Goal: Information Seeking & Learning: Understand process/instructions

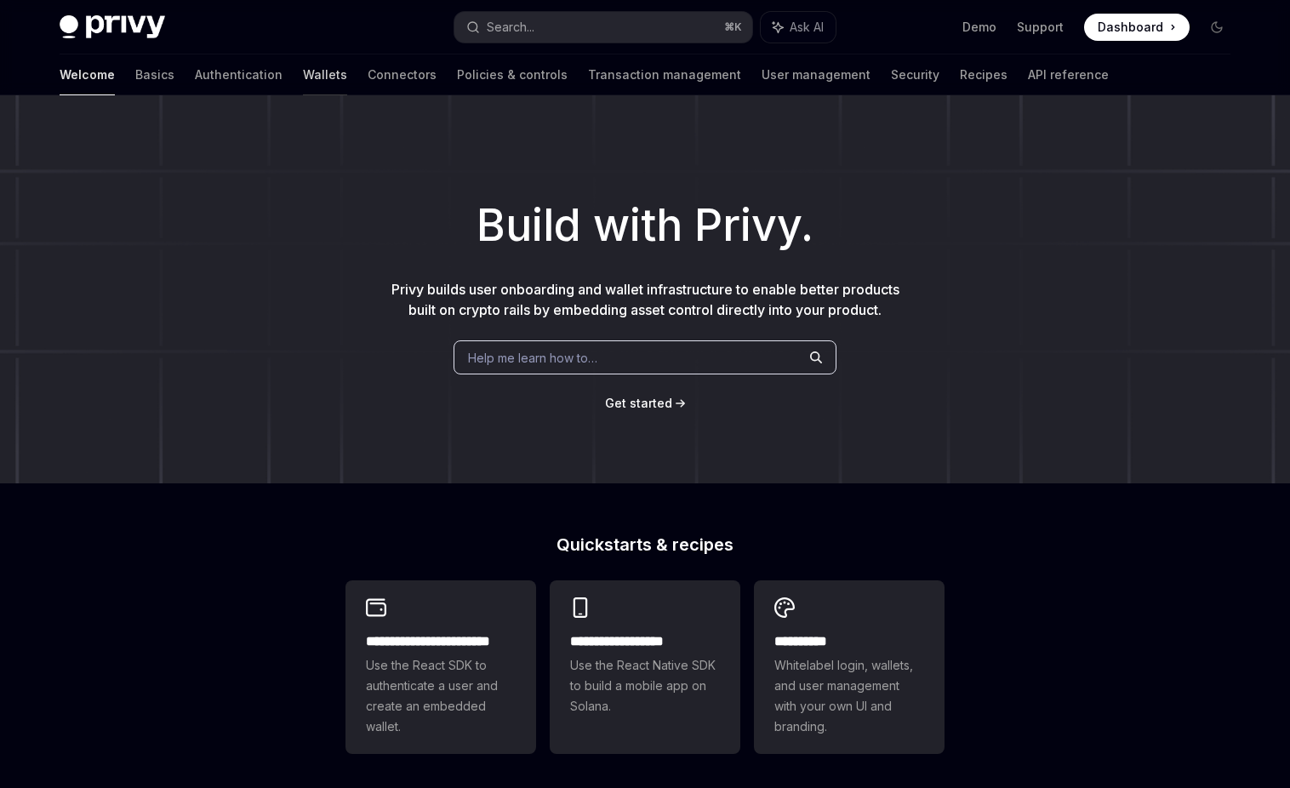
click at [303, 61] on link "Wallets" at bounding box center [325, 74] width 44 height 41
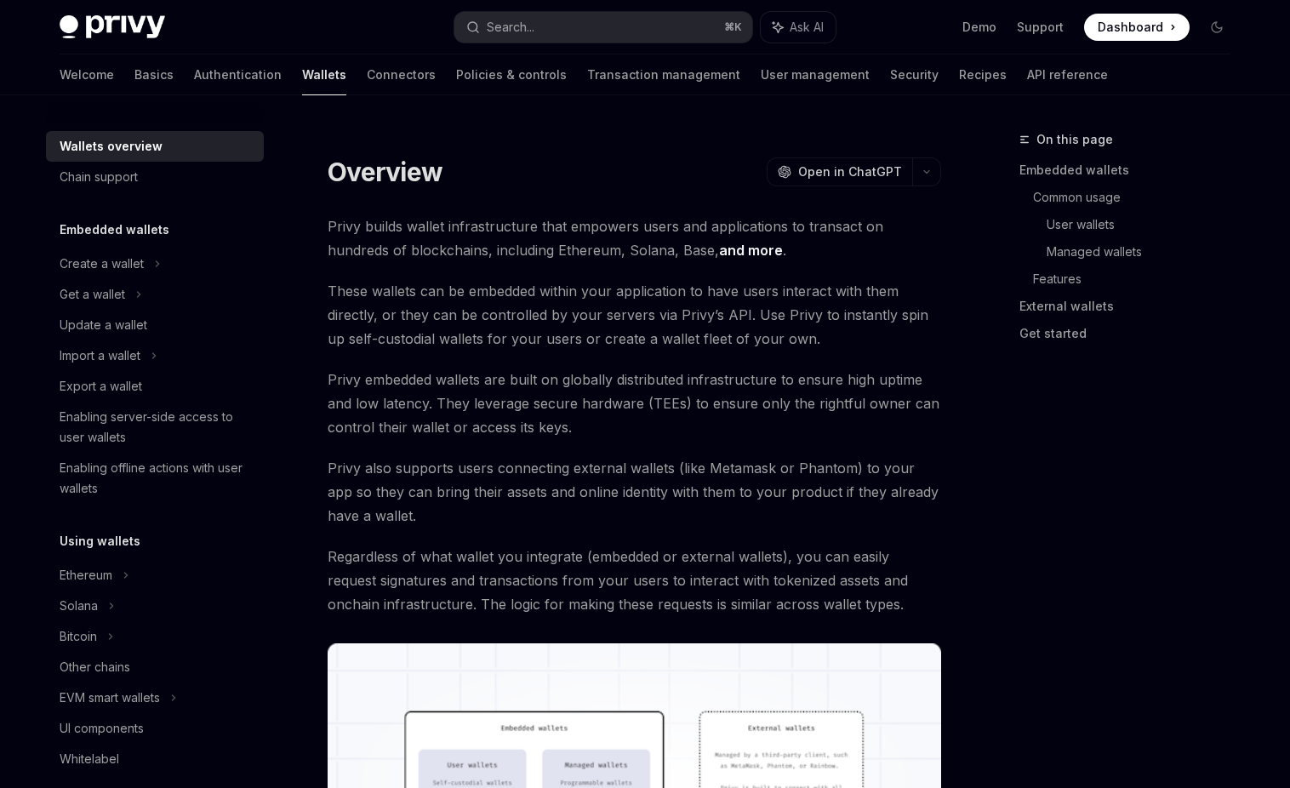
type textarea "*"
click at [609, 27] on button "Search... ⌘ K" at bounding box center [603, 27] width 298 height 31
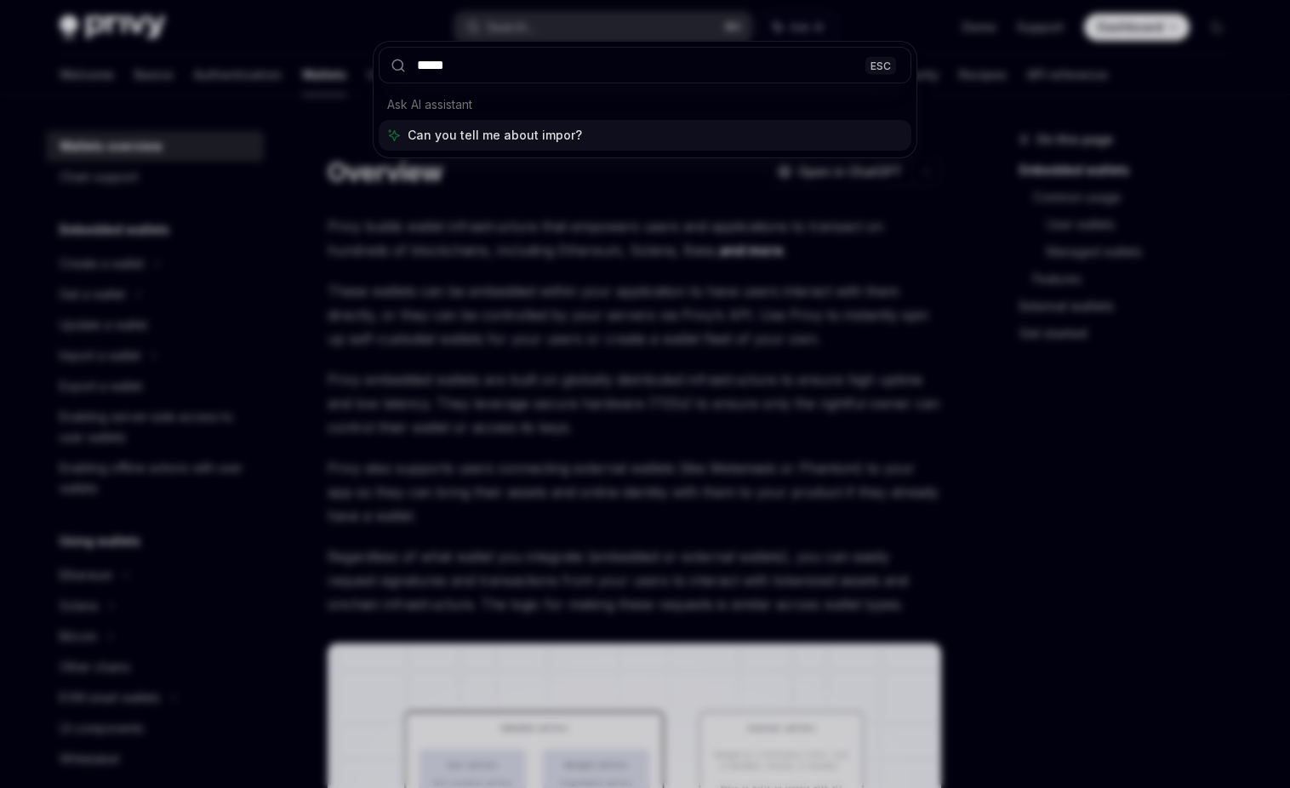
type input "******"
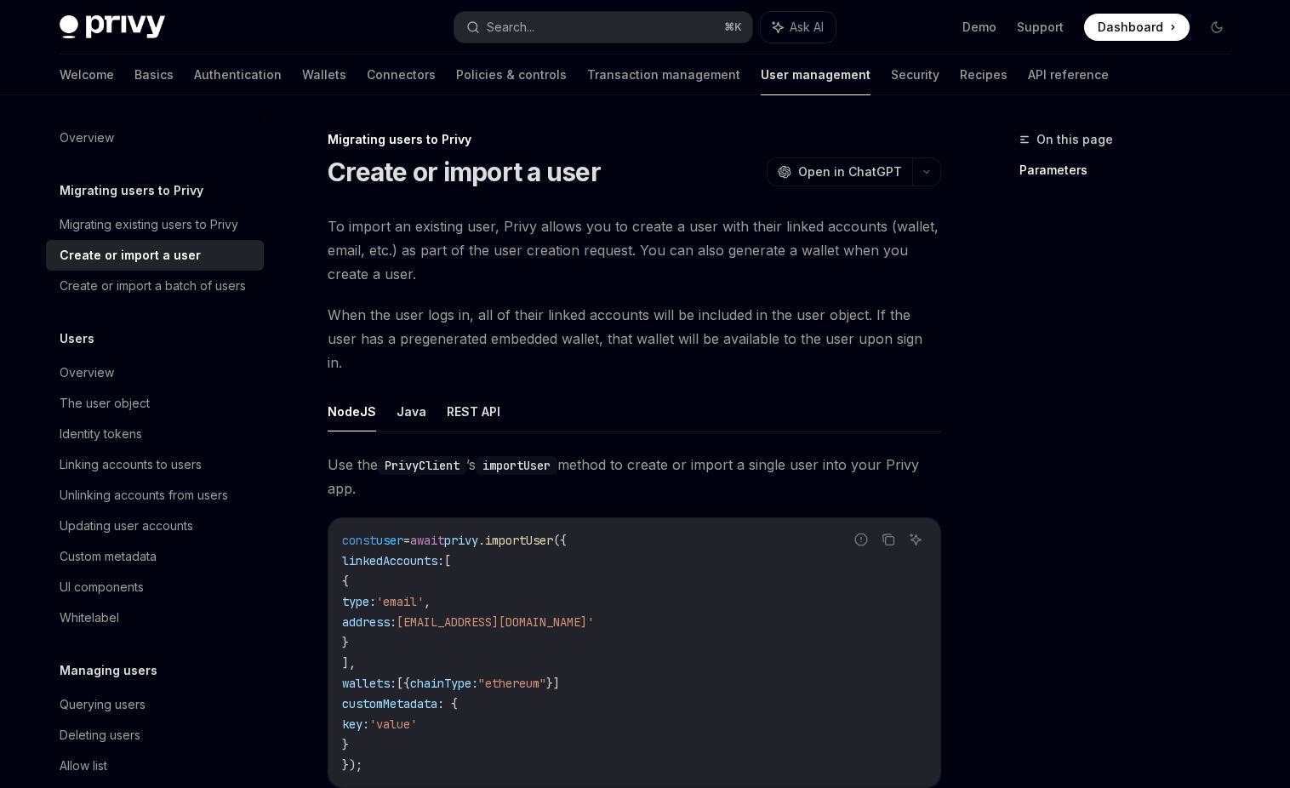
click at [448, 391] on button "REST API" at bounding box center [474, 411] width 54 height 40
type textarea "*"
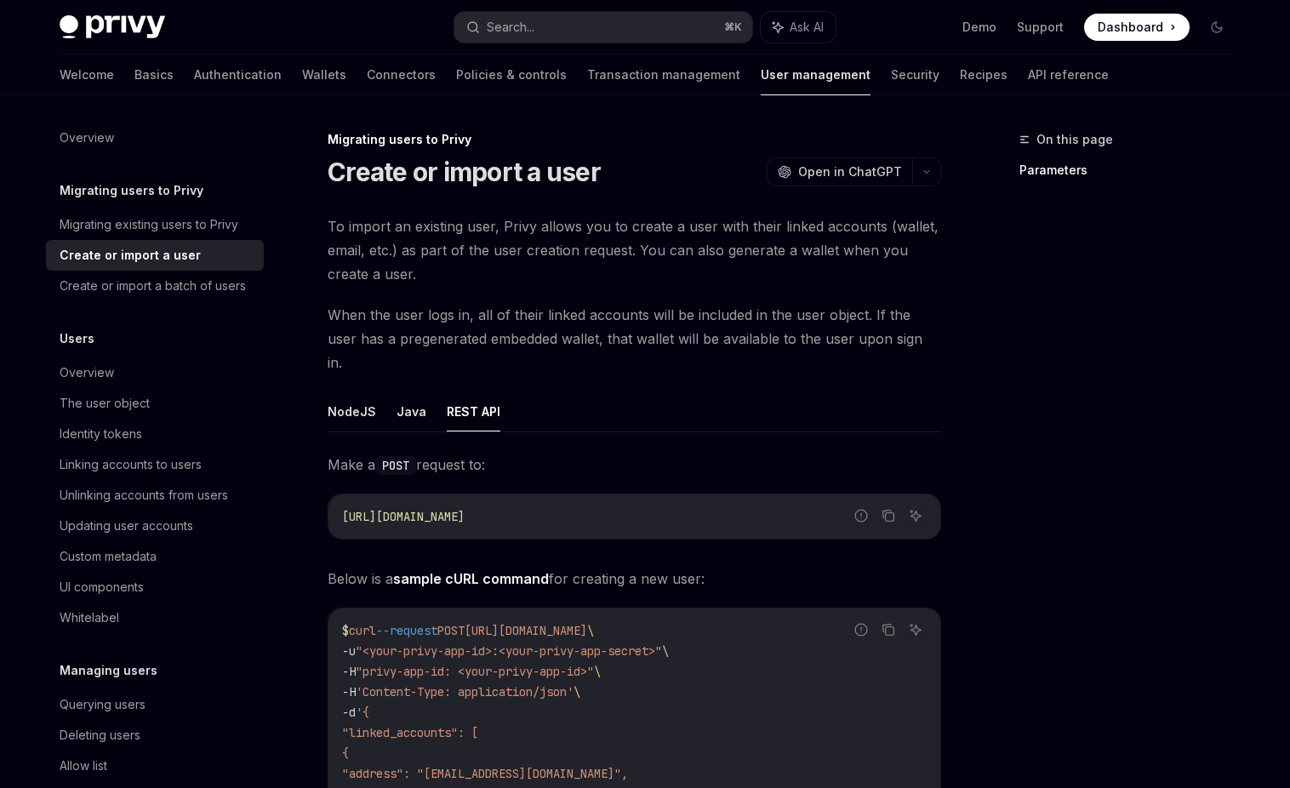
click at [332, 177] on h1 "Create or import a user" at bounding box center [464, 172] width 273 height 31
click at [522, 39] on button "Search... ⌘ K" at bounding box center [603, 27] width 298 height 31
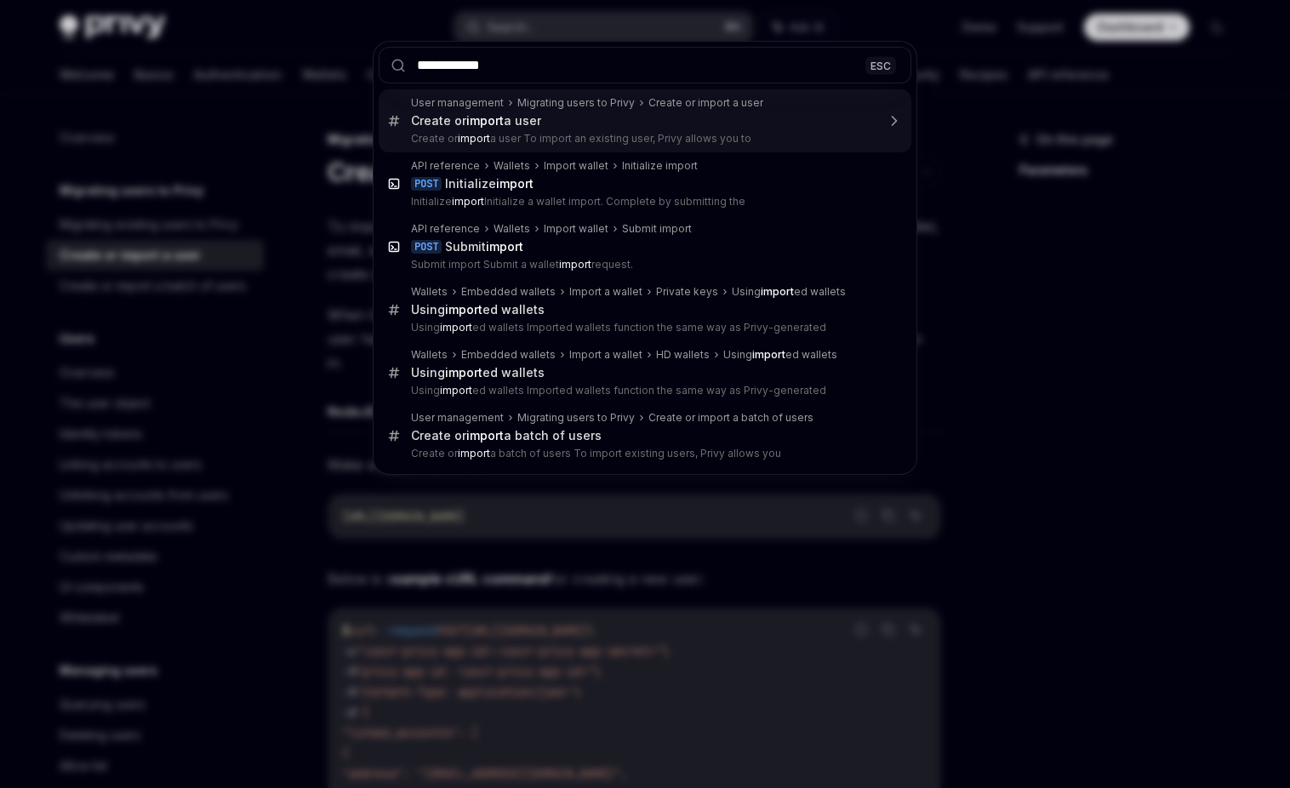
type input "**********"
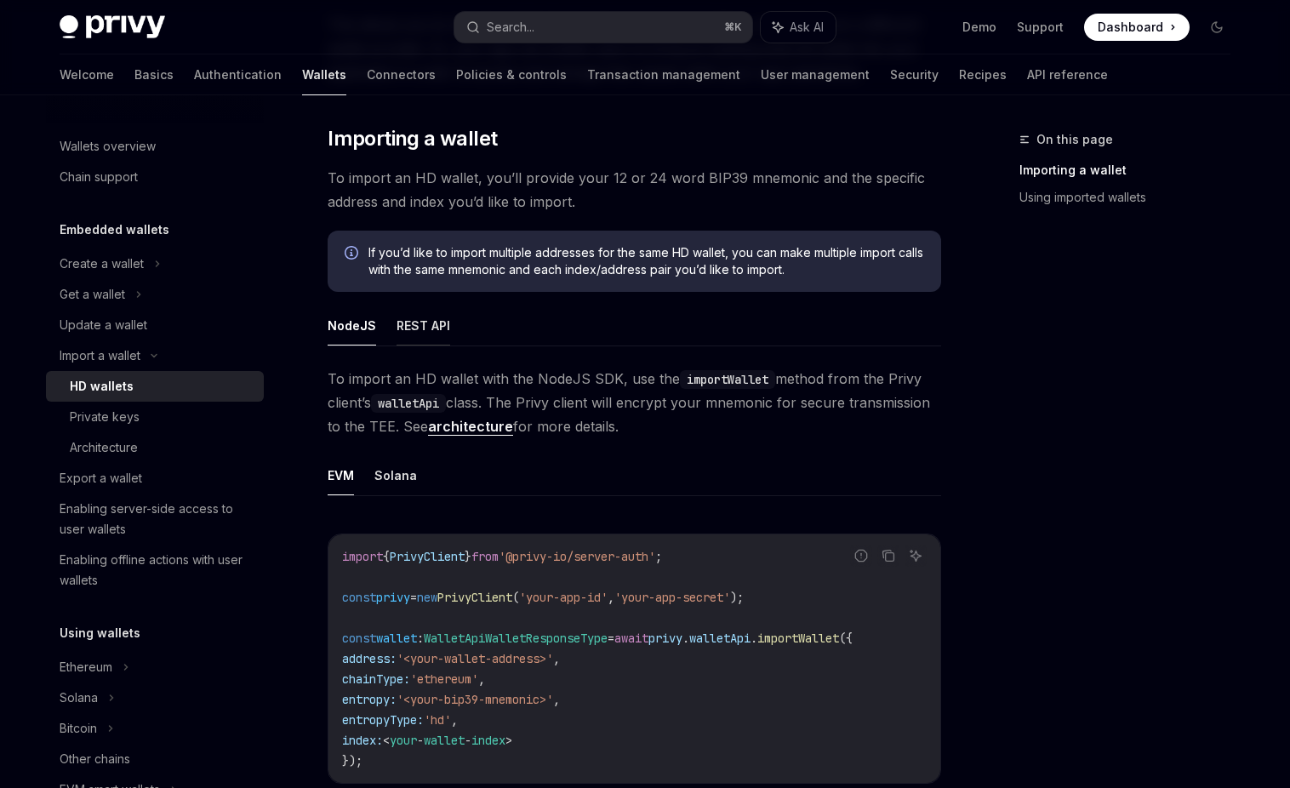
click at [422, 328] on button "REST API" at bounding box center [423, 325] width 54 height 40
type textarea "*"
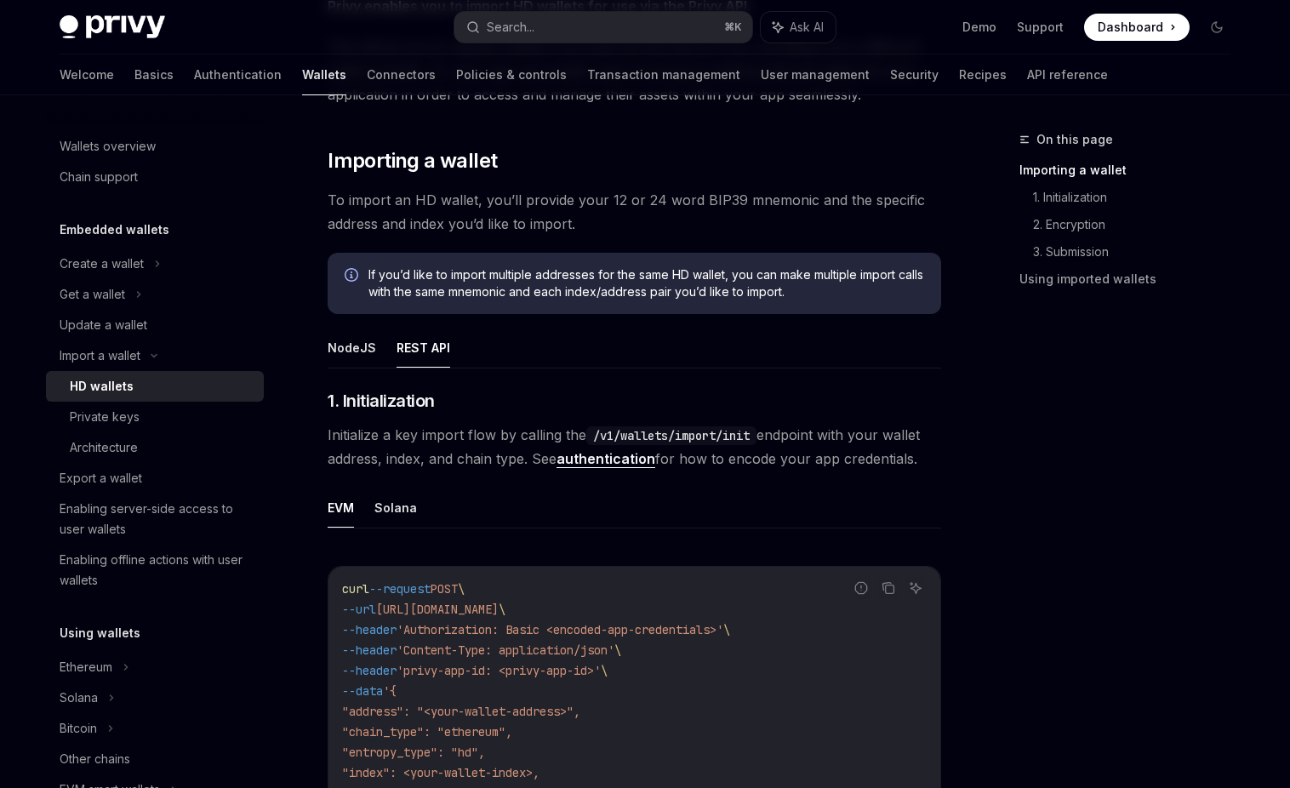
scroll to position [218, 0]
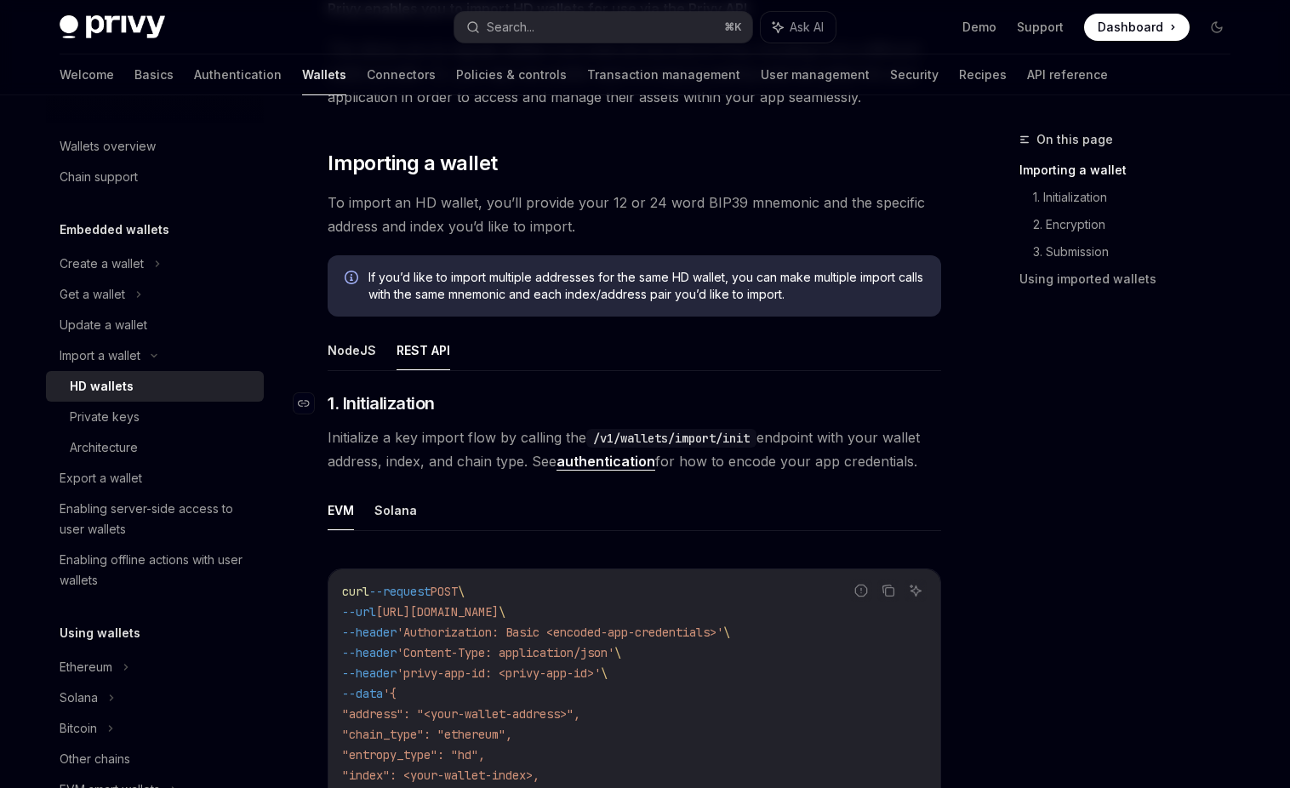
click at [314, 405] on link "​" at bounding box center [311, 403] width 34 height 24
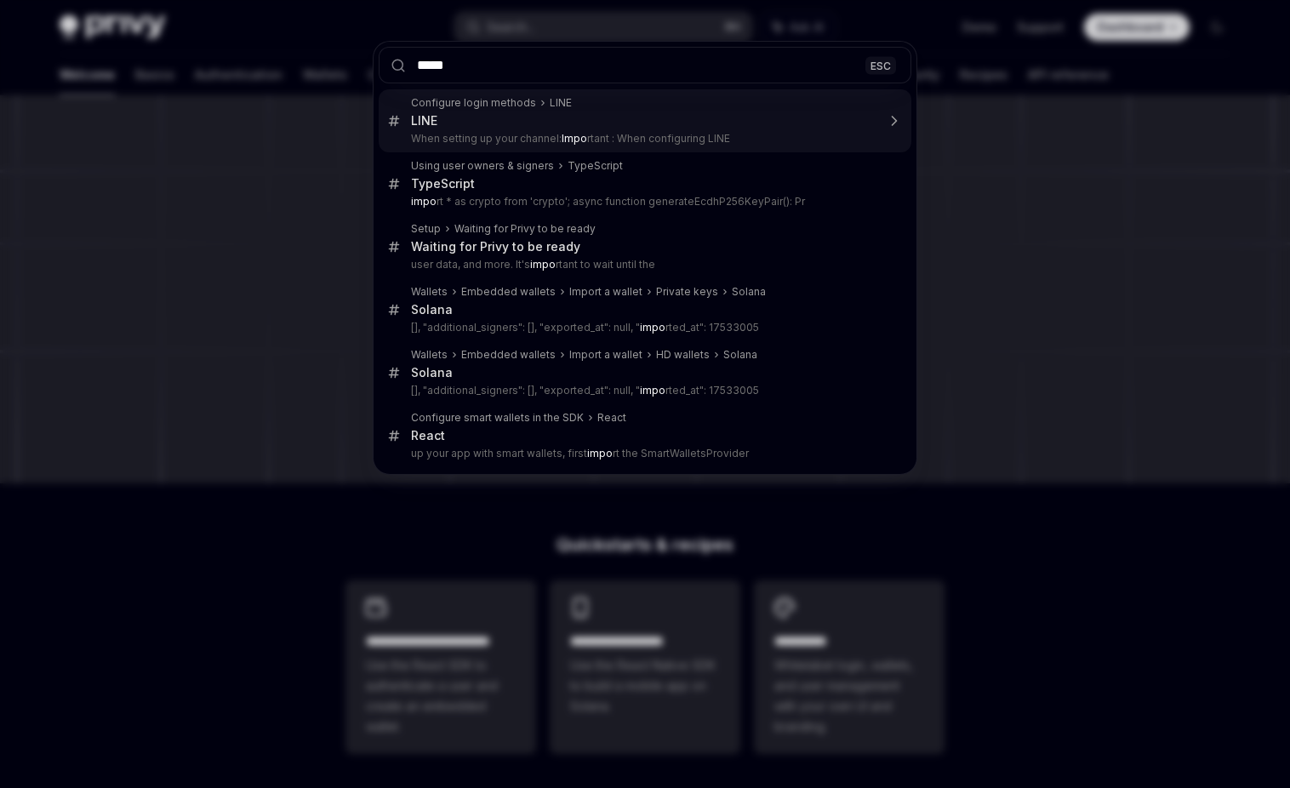
type input "******"
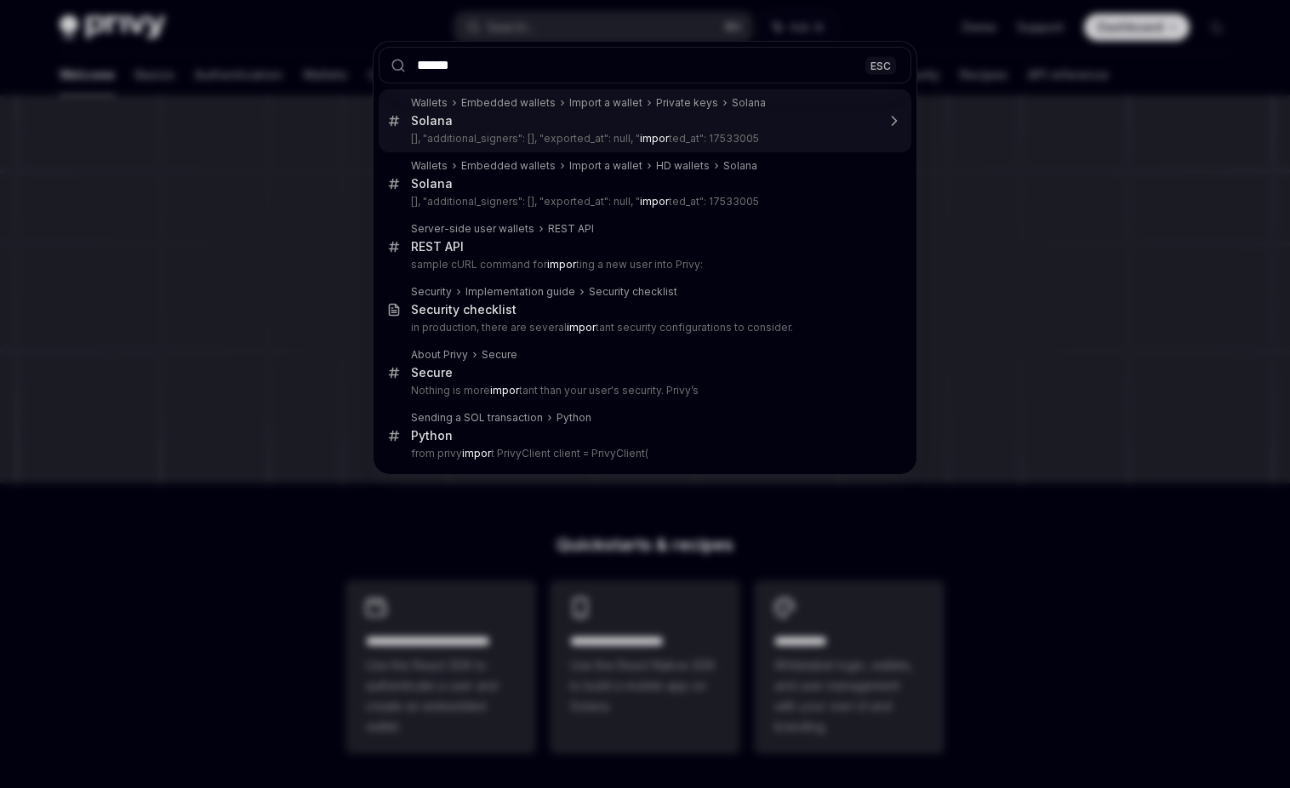
type textarea "*"
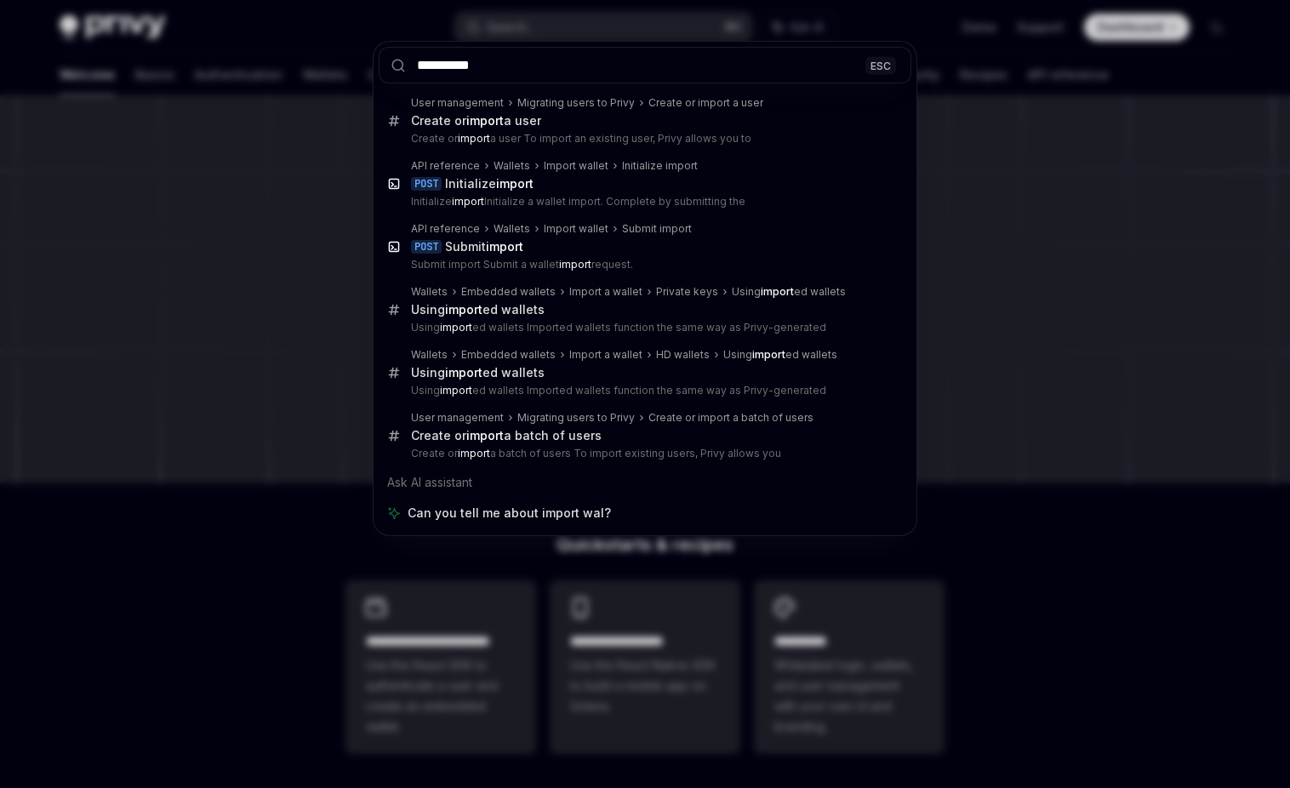
type input "**********"
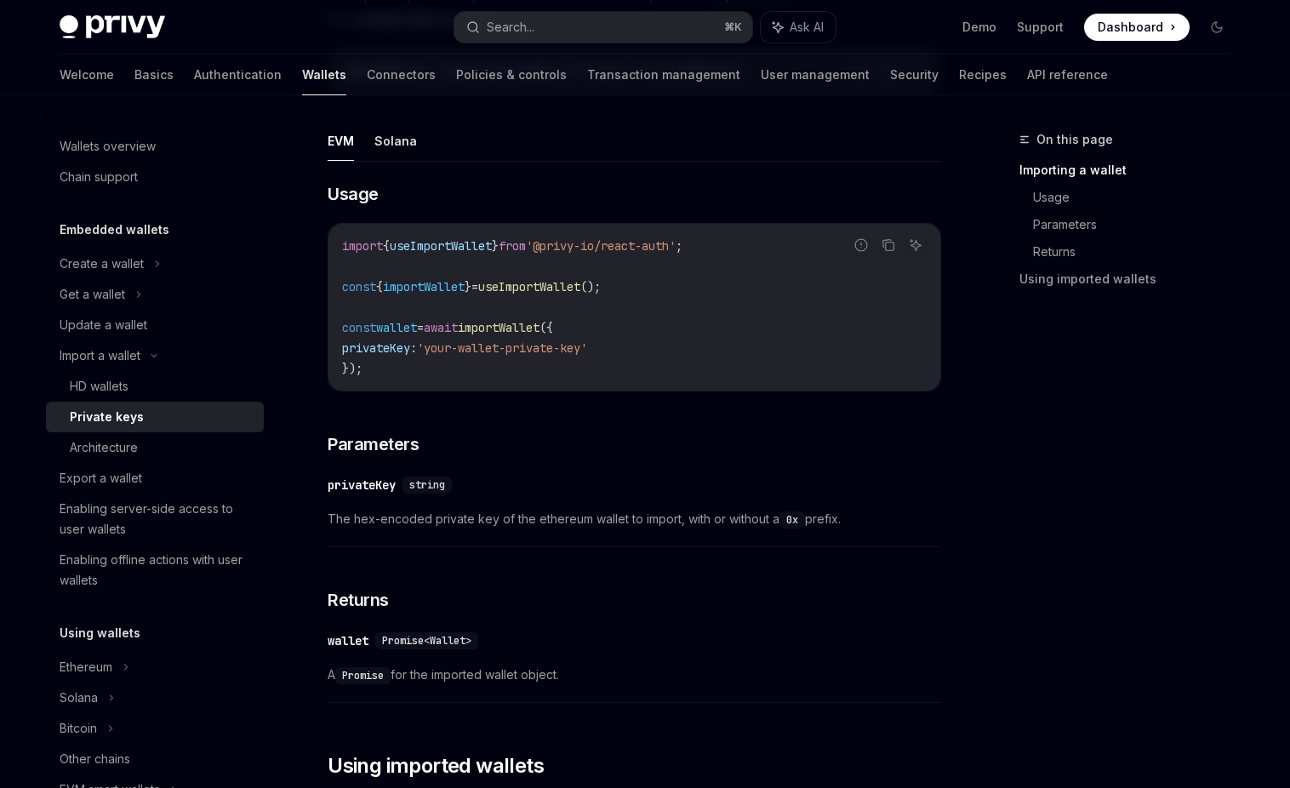
scroll to position [482, 0]
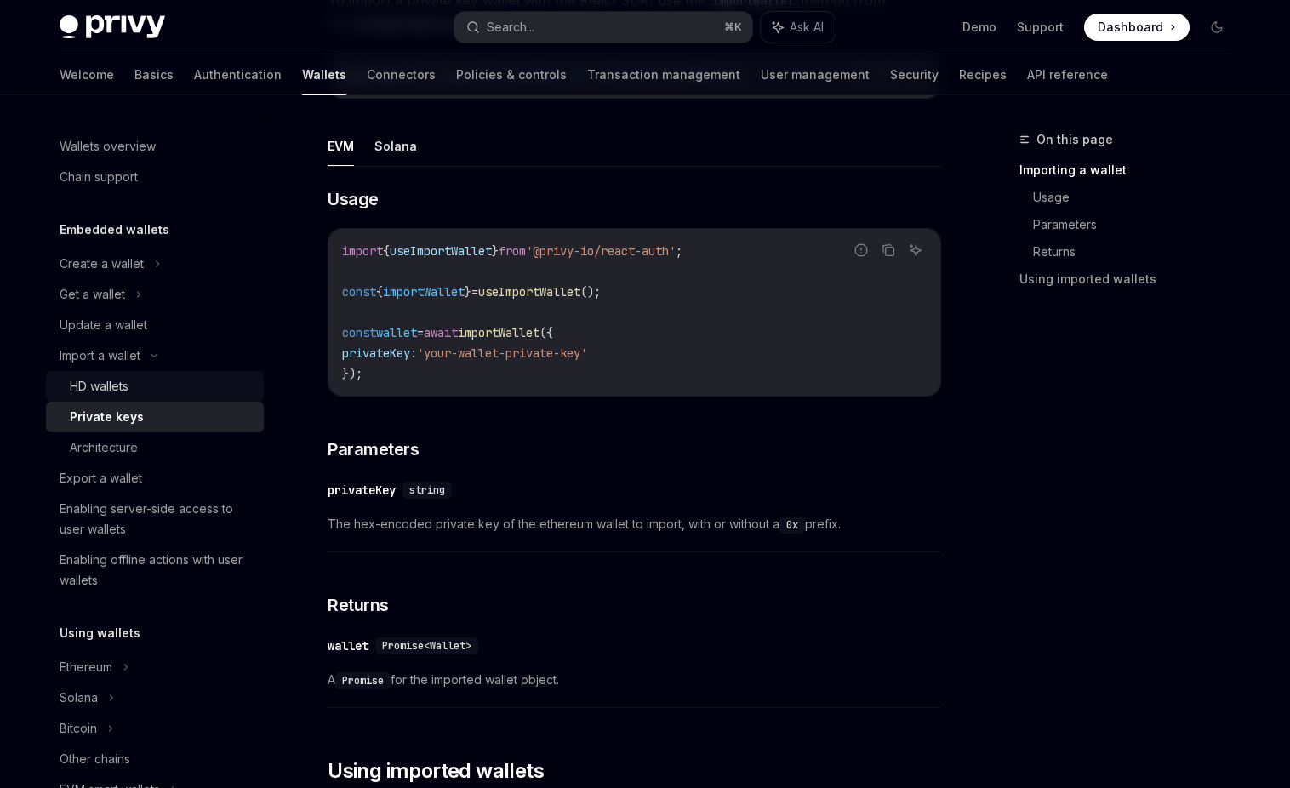
click at [110, 390] on div "HD wallets" at bounding box center [99, 386] width 59 height 20
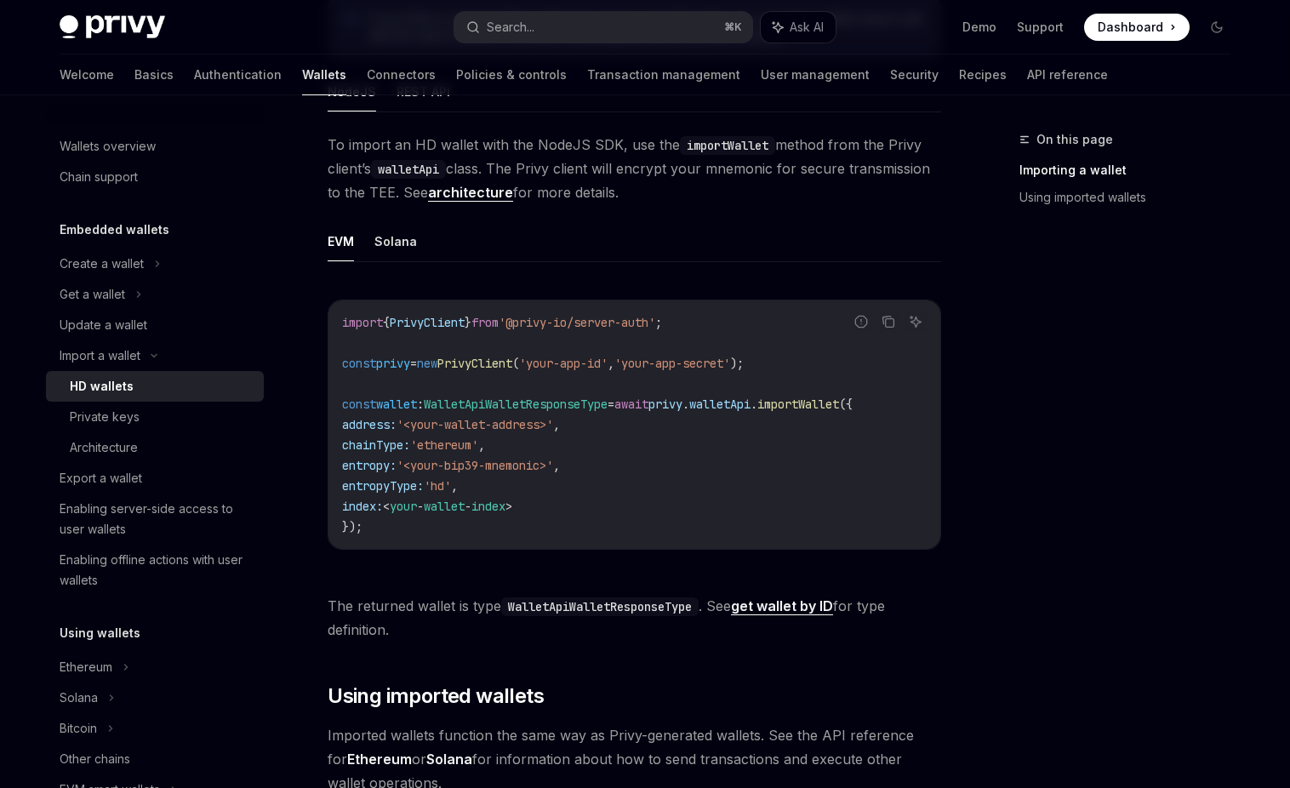
scroll to position [499, 0]
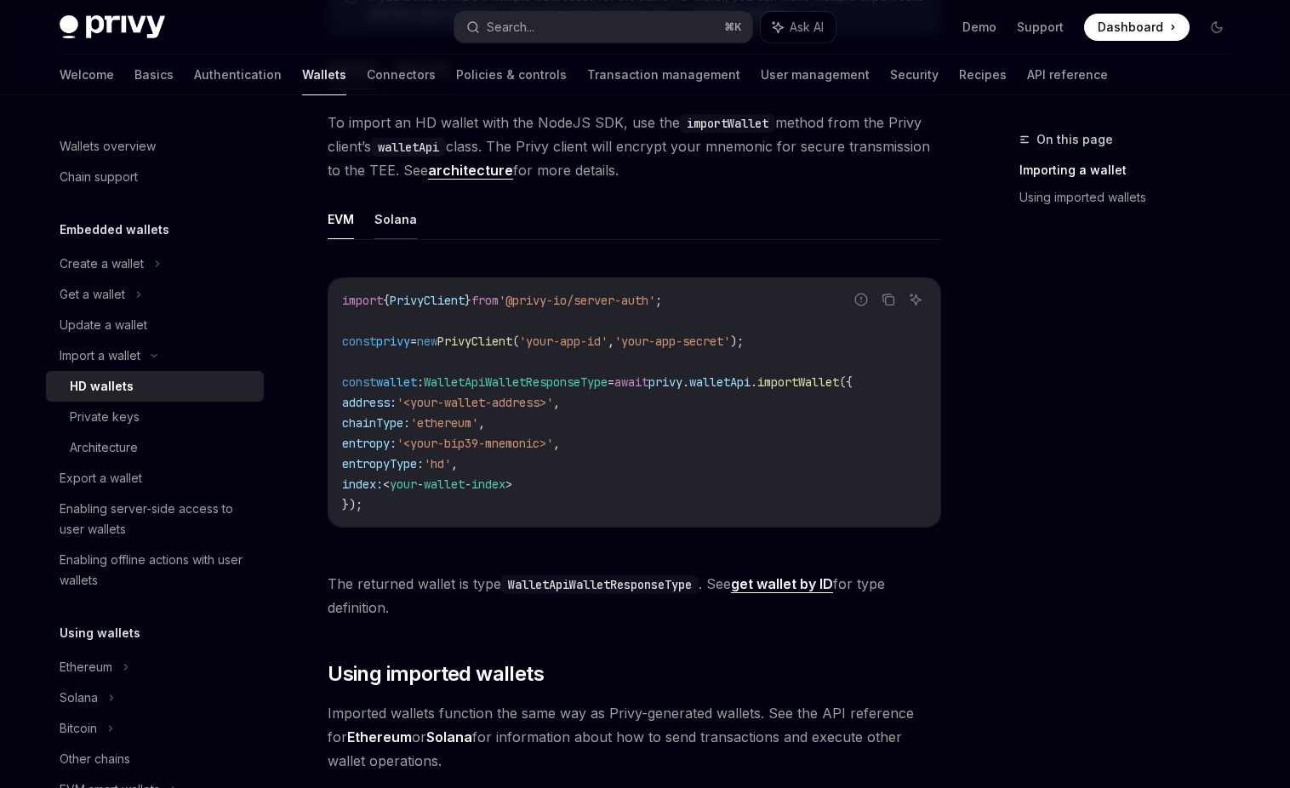
click at [408, 232] on button "Solana" at bounding box center [395, 219] width 43 height 40
click at [398, 220] on button "Solana" at bounding box center [395, 219] width 43 height 40
click at [345, 220] on button "EVM" at bounding box center [341, 219] width 26 height 40
click at [390, 220] on button "Solana" at bounding box center [395, 219] width 43 height 40
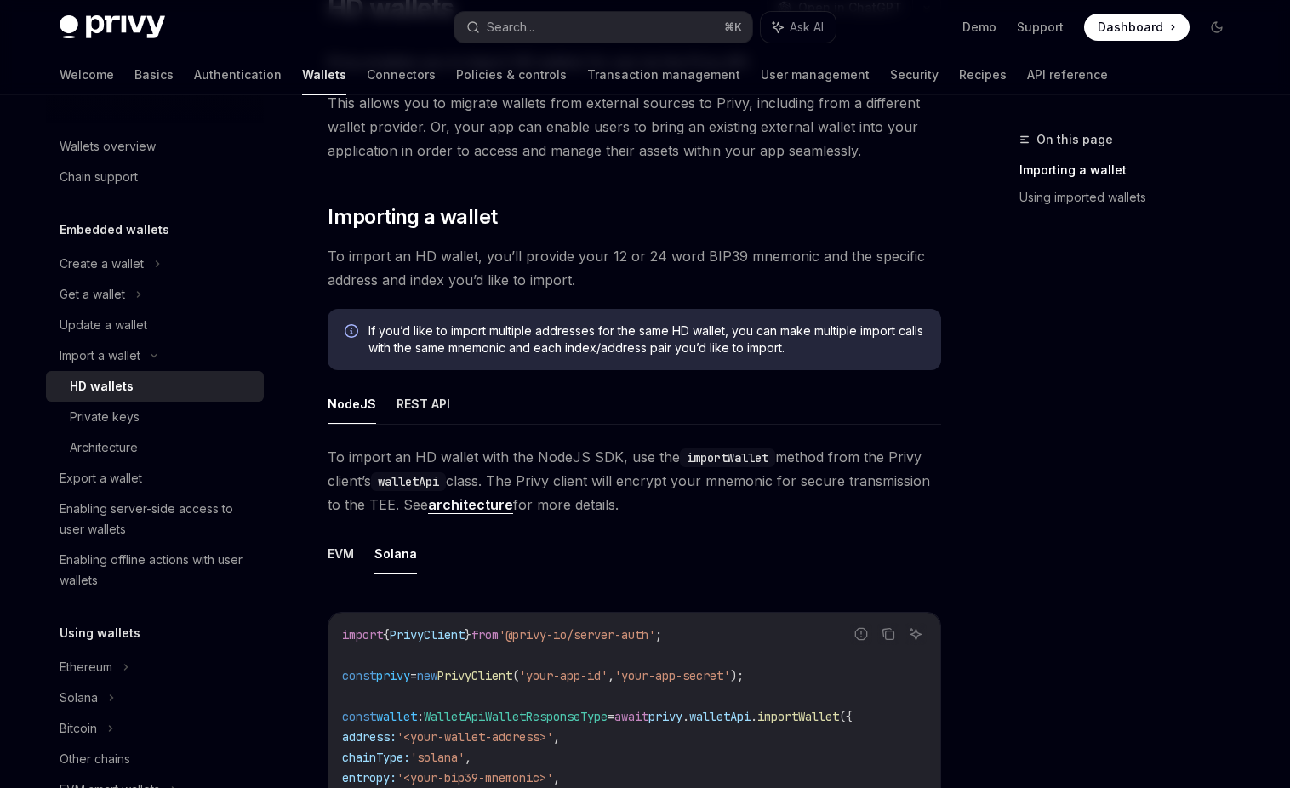
scroll to position [157, 0]
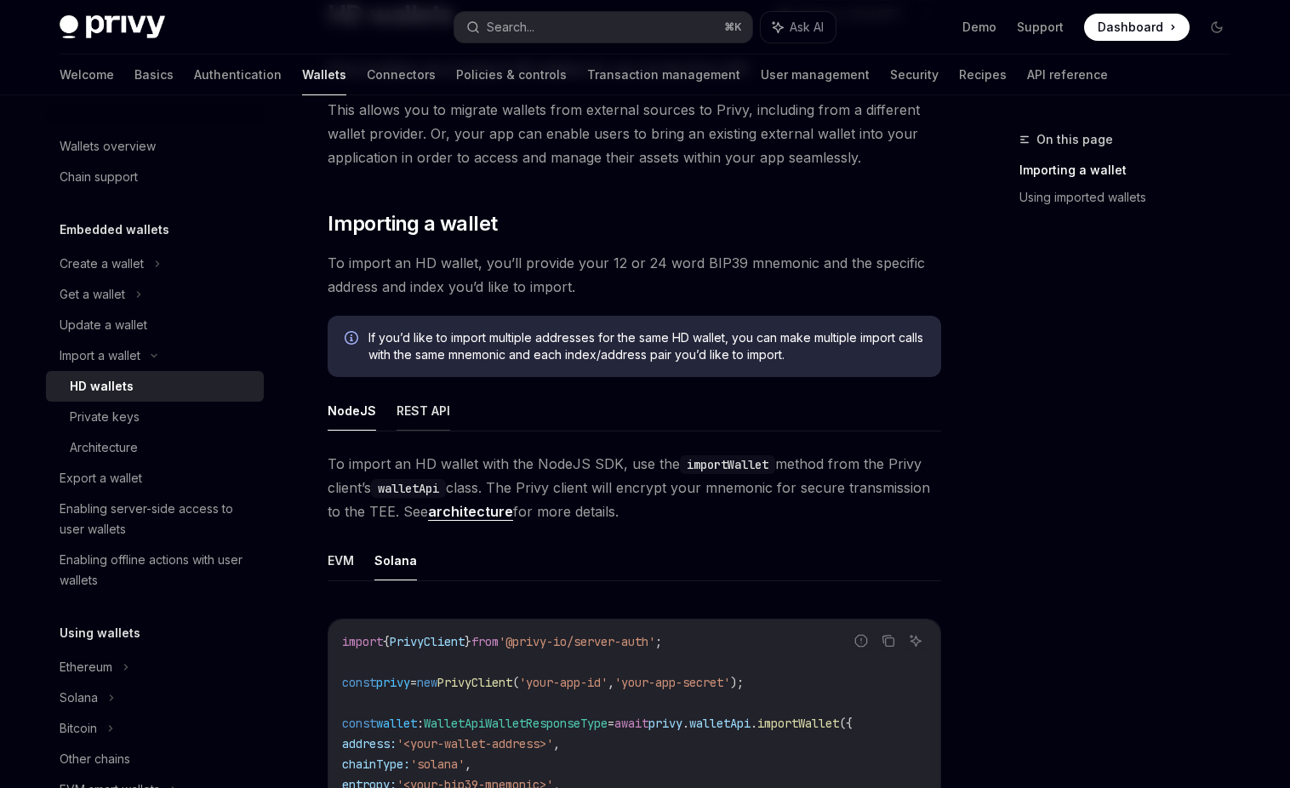
click at [430, 396] on button "REST API" at bounding box center [423, 411] width 54 height 40
type textarea "*"
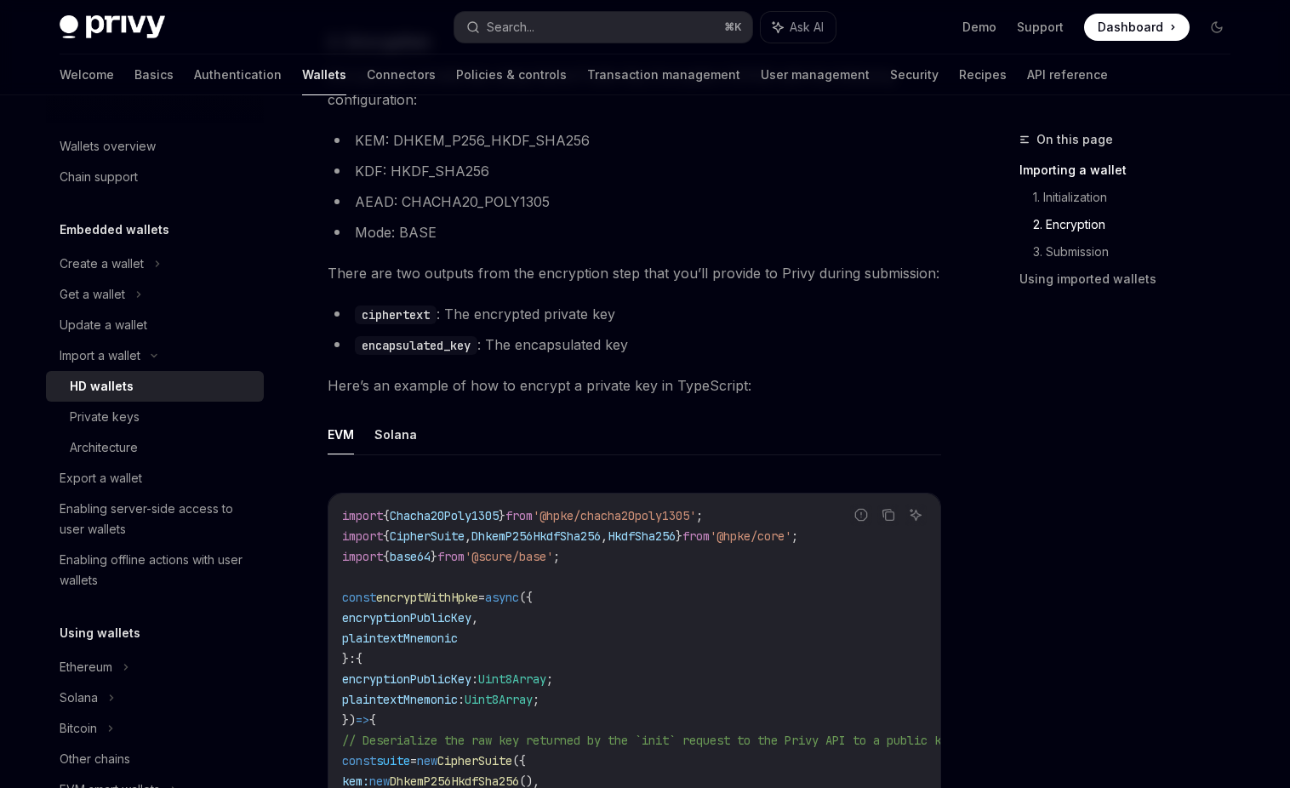
scroll to position [1272, 0]
